Goal: Transaction & Acquisition: Purchase product/service

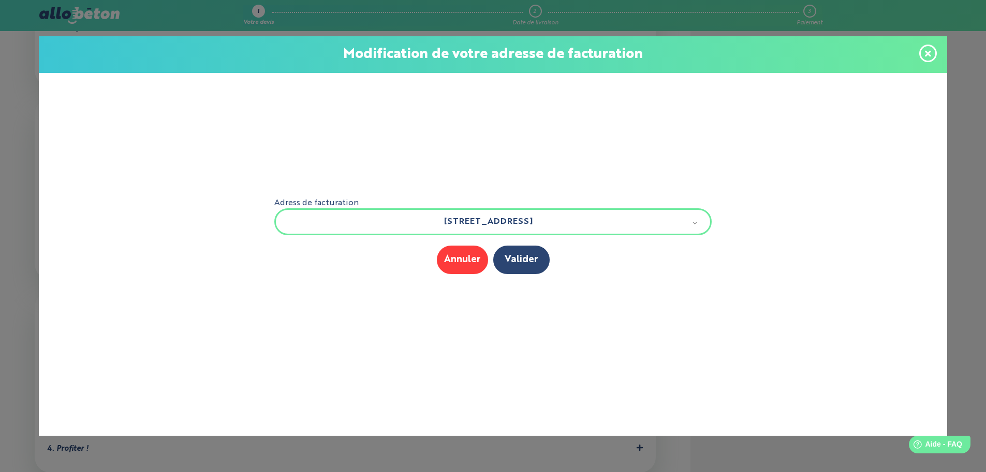
scroll to position [696, 0]
click at [517, 262] on button "Valider" at bounding box center [522, 259] width 56 height 28
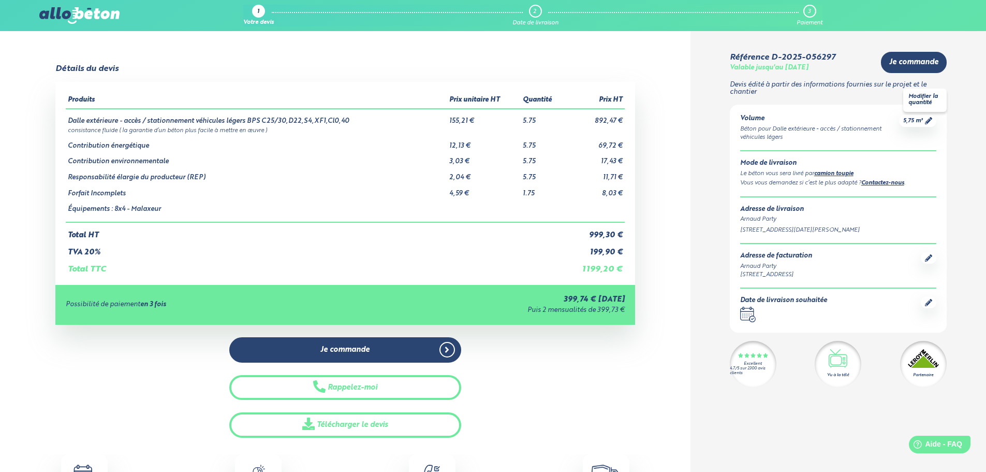
click at [931, 117] on link "5,75 m³" at bounding box center [918, 121] width 29 height 8
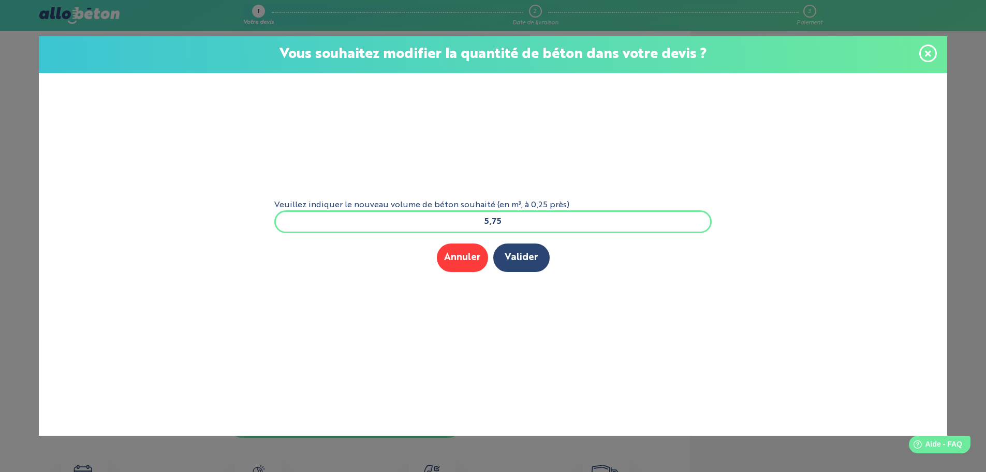
drag, startPoint x: 523, startPoint y: 217, endPoint x: 485, endPoint y: 213, distance: 37.5
click at [485, 213] on input "5,75" at bounding box center [493, 221] width 438 height 23
type input "6"
click at [528, 265] on button "Valider" at bounding box center [522, 257] width 56 height 28
